Goal: Transaction & Acquisition: Purchase product/service

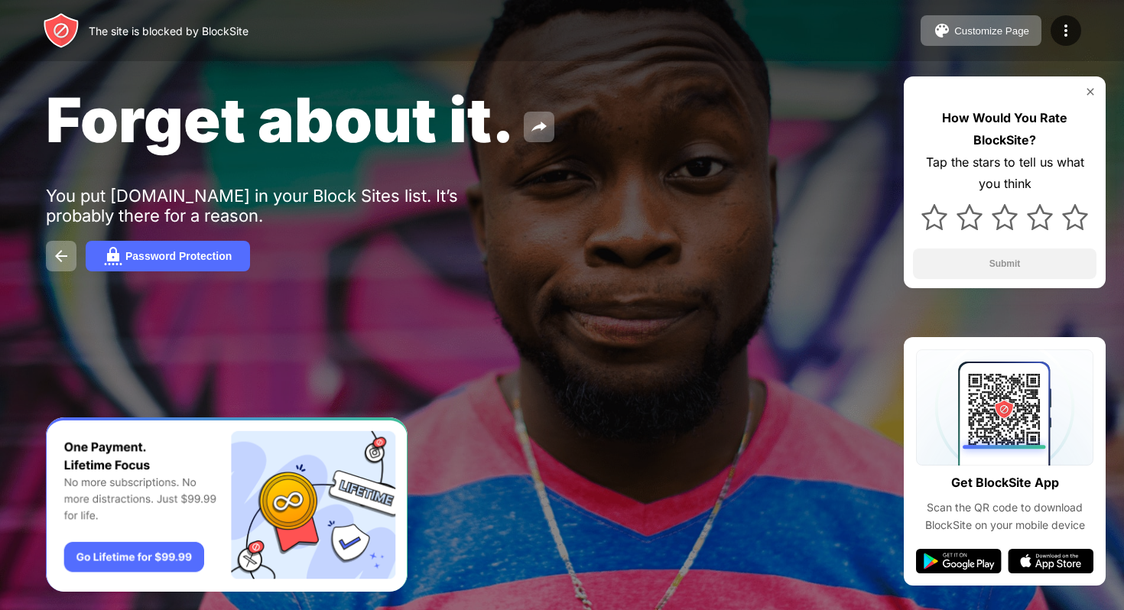
click at [1089, 89] on img at bounding box center [1090, 92] width 12 height 12
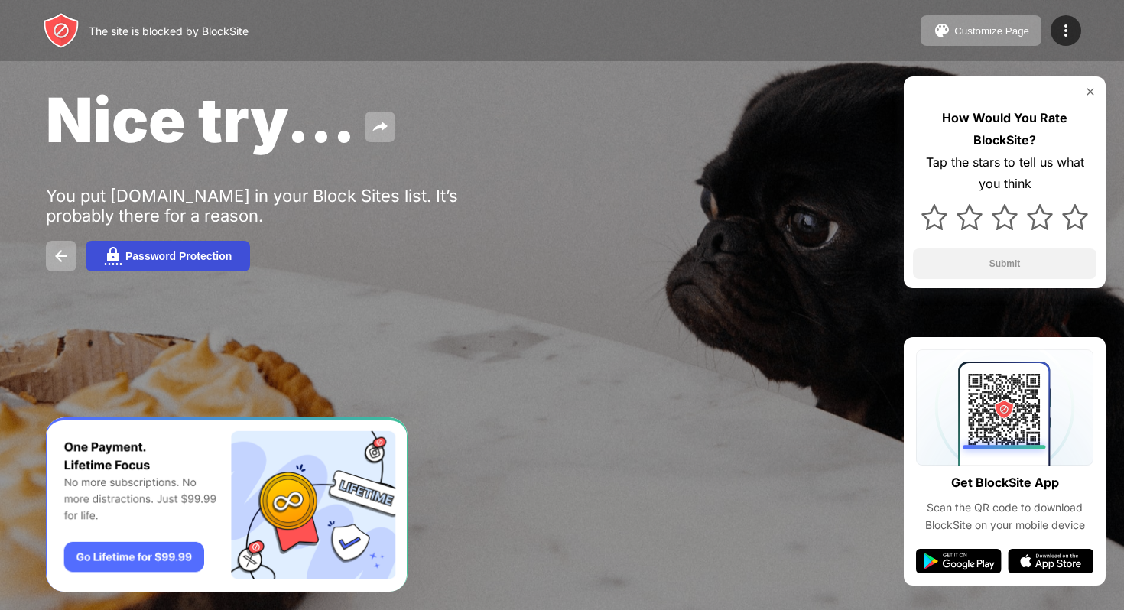
click at [138, 255] on div "Password Protection" at bounding box center [178, 256] width 106 height 12
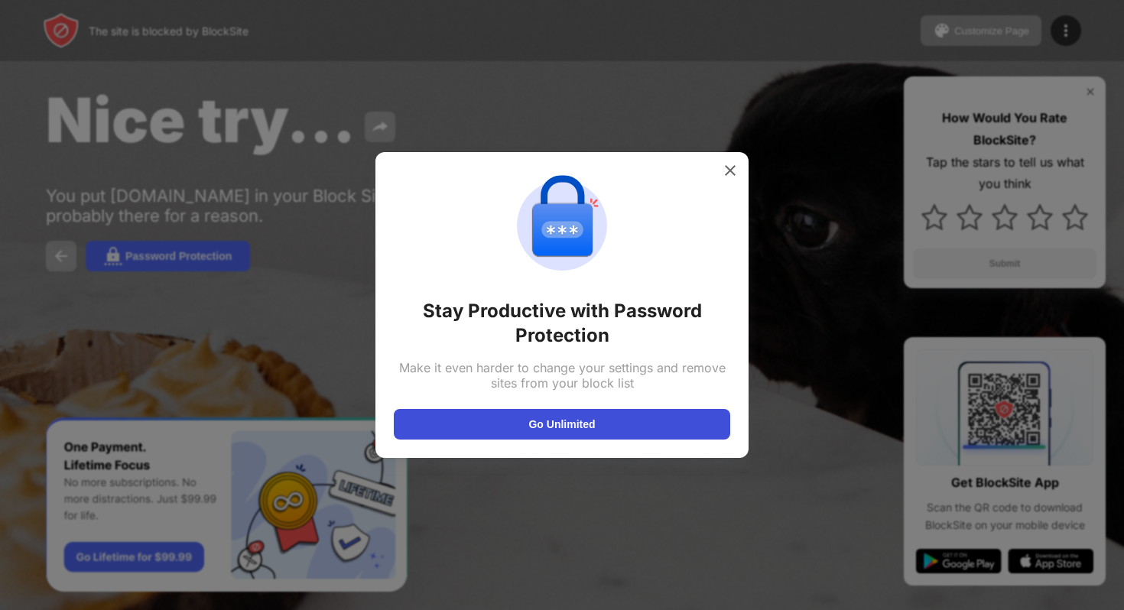
click at [653, 414] on button "Go Unlimited" at bounding box center [562, 424] width 336 height 31
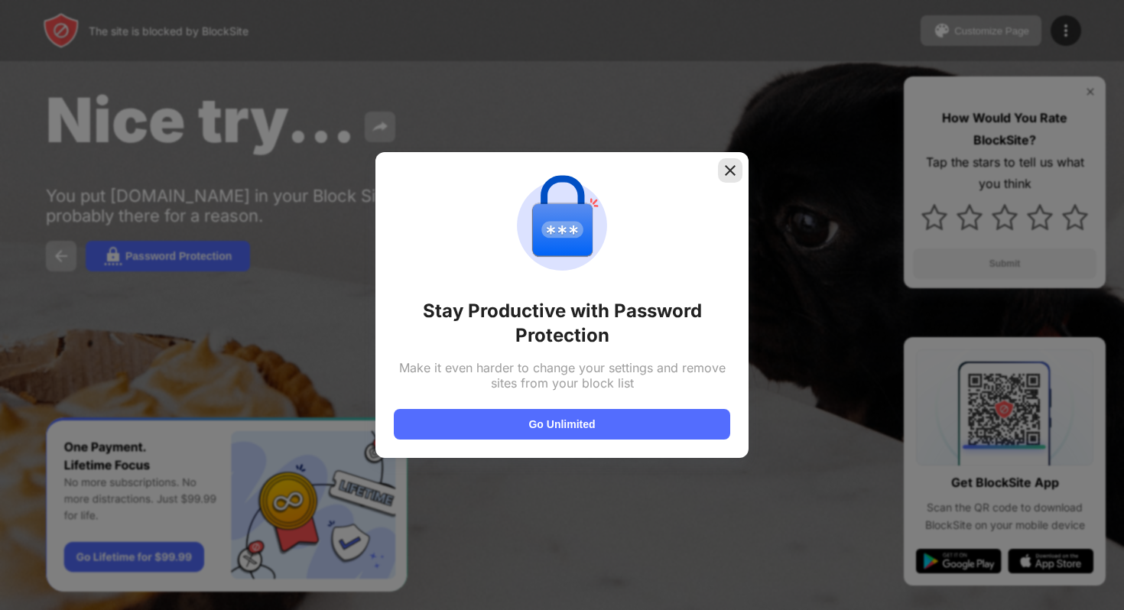
click at [725, 160] on div at bounding box center [730, 170] width 24 height 24
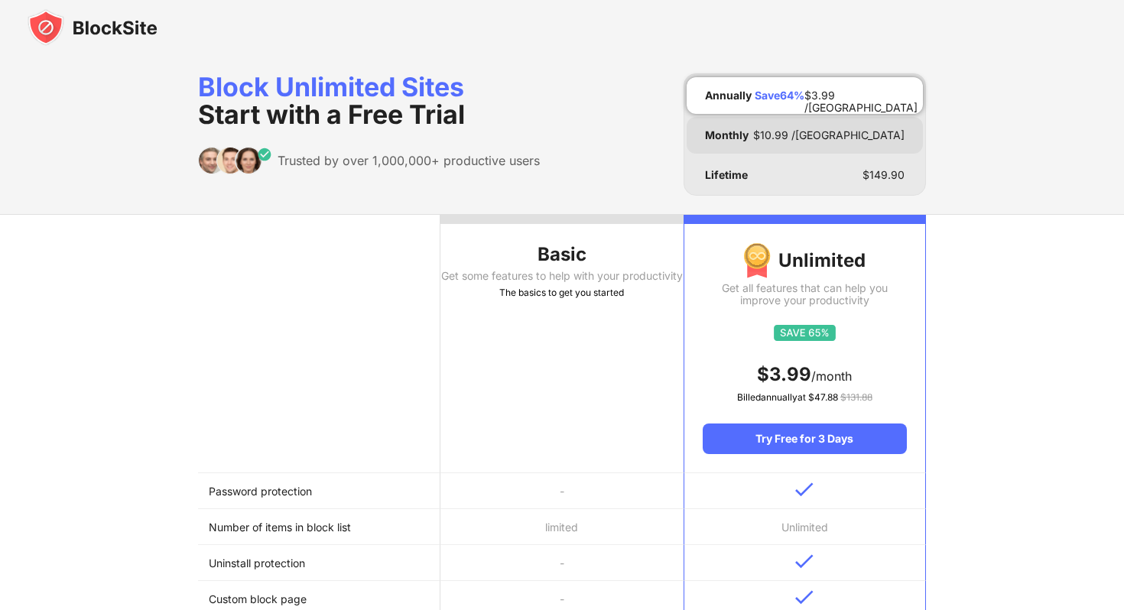
click at [770, 138] on div "Monthly $ 10.99 /MO" at bounding box center [804, 135] width 236 height 37
